Goal: Find specific page/section

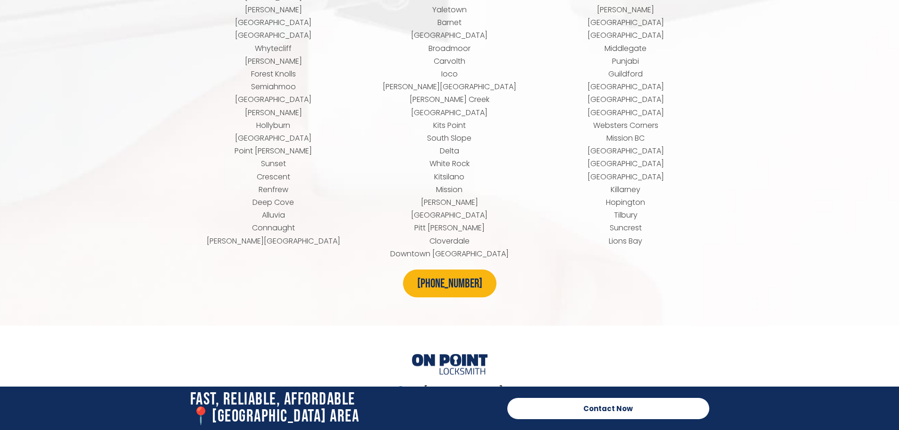
scroll to position [5117, 0]
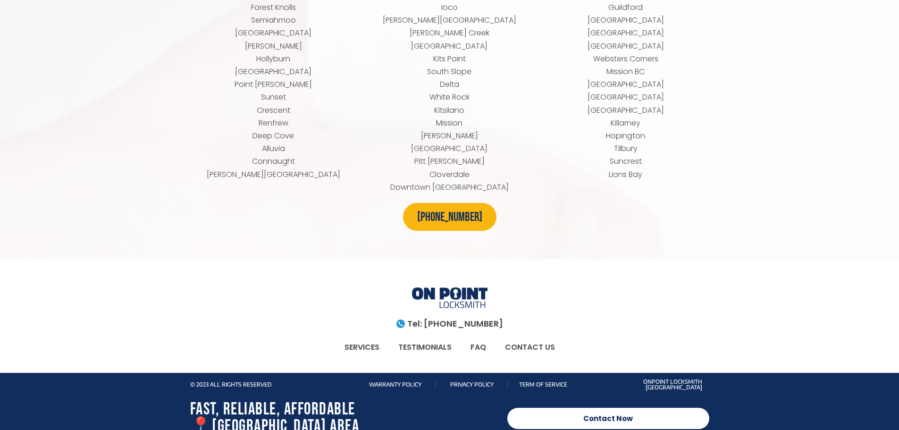
click at [441, 287] on img at bounding box center [450, 298] width 76 height 23
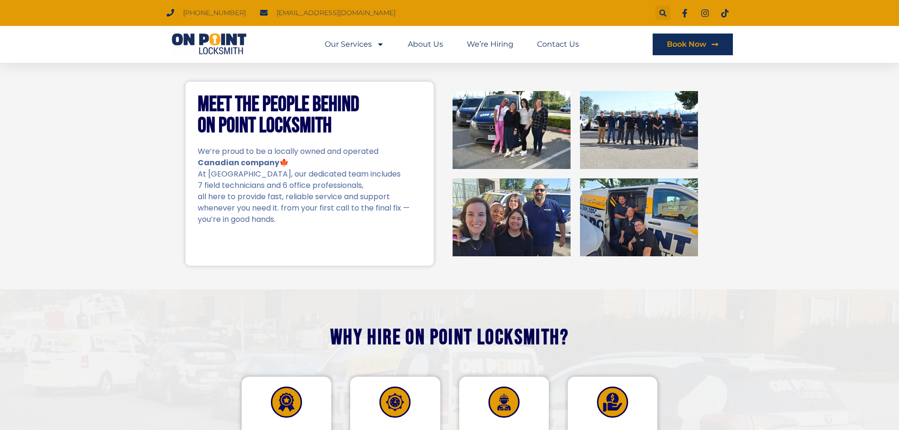
scroll to position [189, 0]
click at [540, 117] on img at bounding box center [512, 130] width 118 height 78
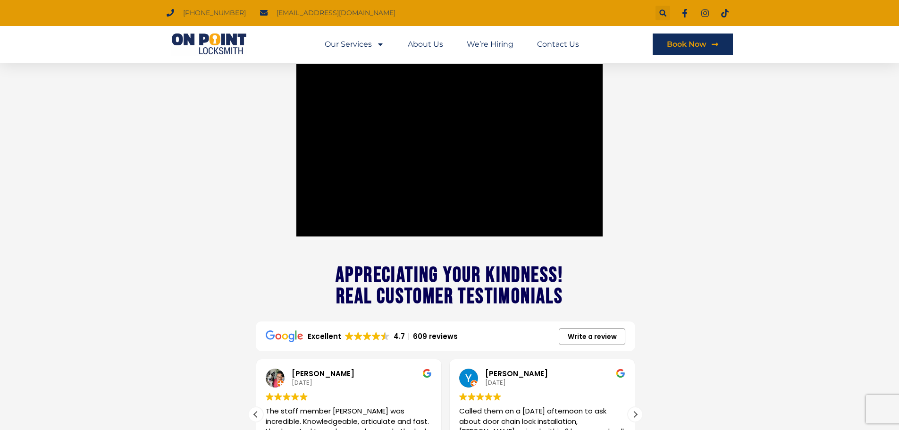
scroll to position [944, 0]
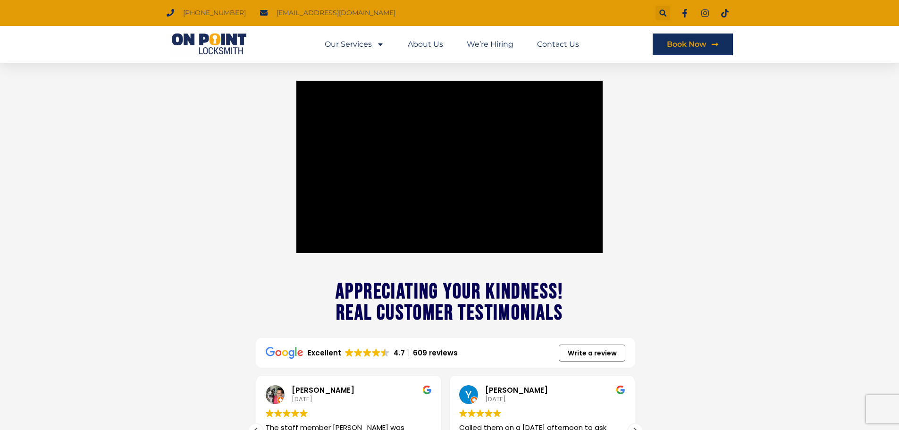
click at [204, 36] on img at bounding box center [209, 44] width 85 height 23
